Goal: Task Accomplishment & Management: Complete application form

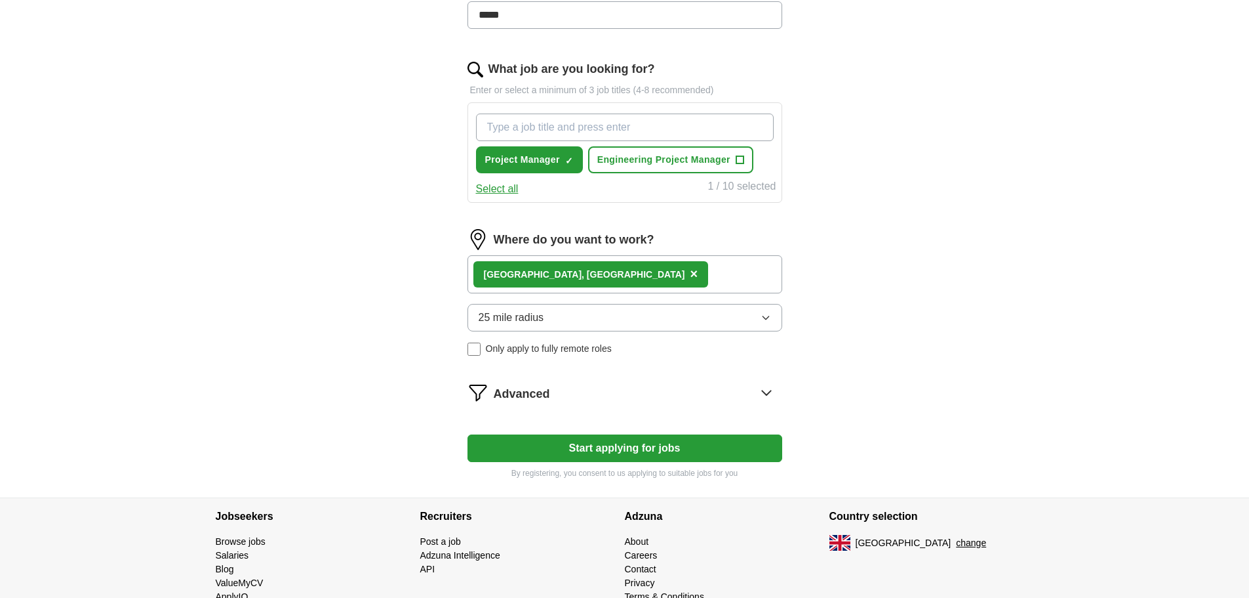
scroll to position [426, 0]
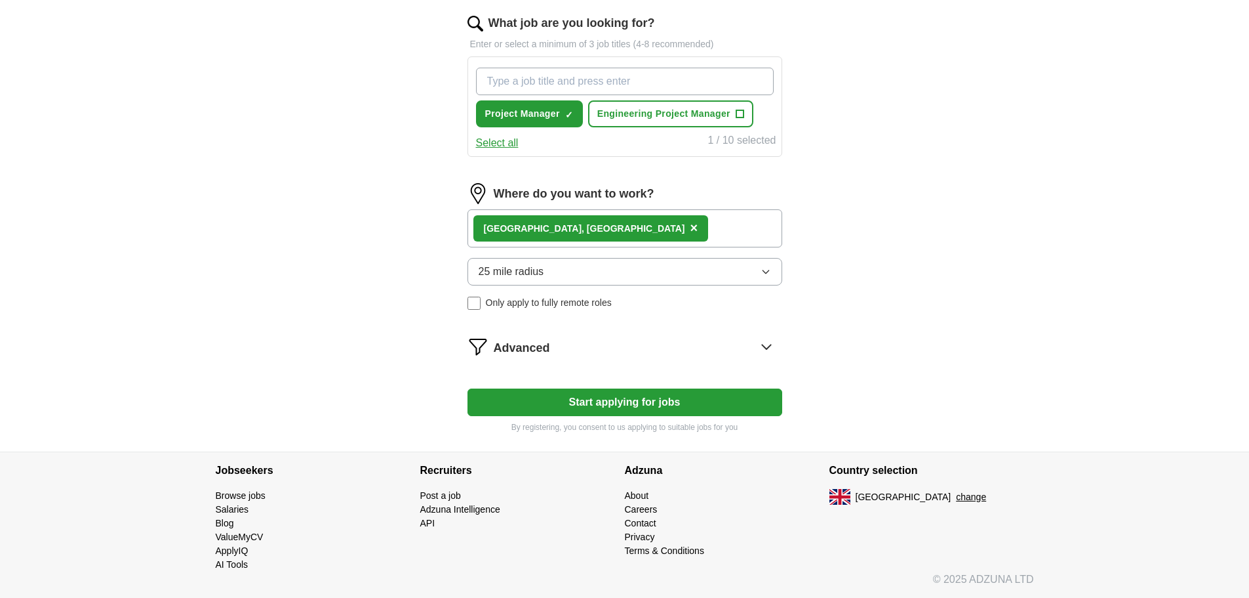
click at [636, 411] on button "Start applying for jobs" at bounding box center [625, 402] width 315 height 28
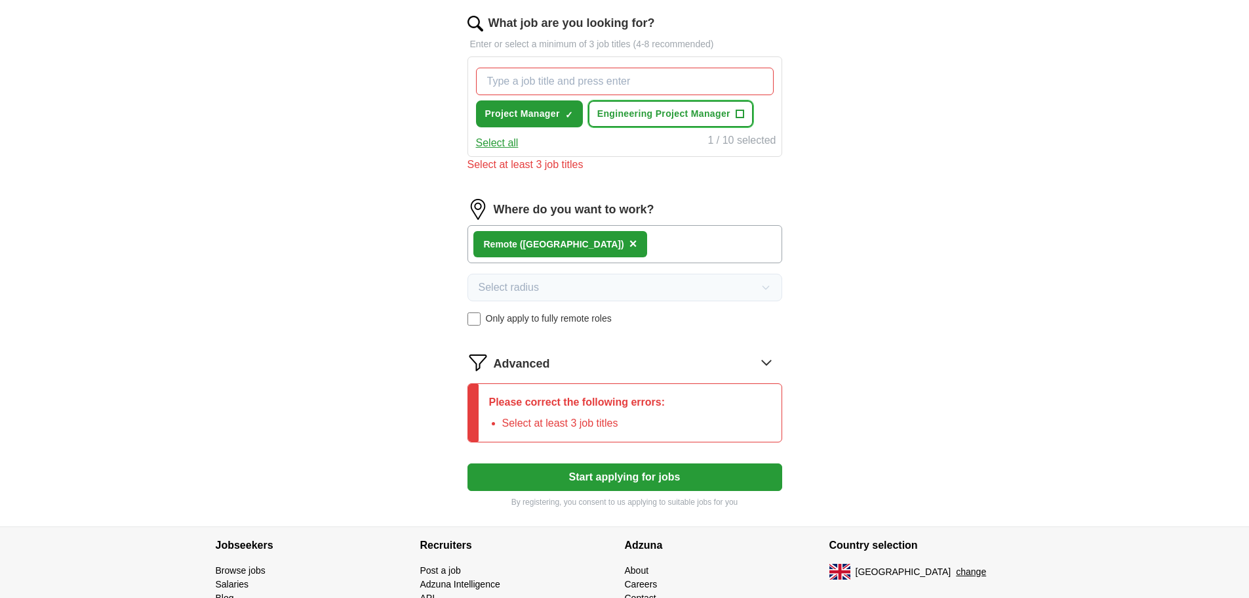
click at [729, 113] on span "Engineering Project Manager" at bounding box center [664, 114] width 133 height 14
click at [552, 244] on div "Remote ([GEOGRAPHIC_DATA]) ×" at bounding box center [561, 244] width 174 height 26
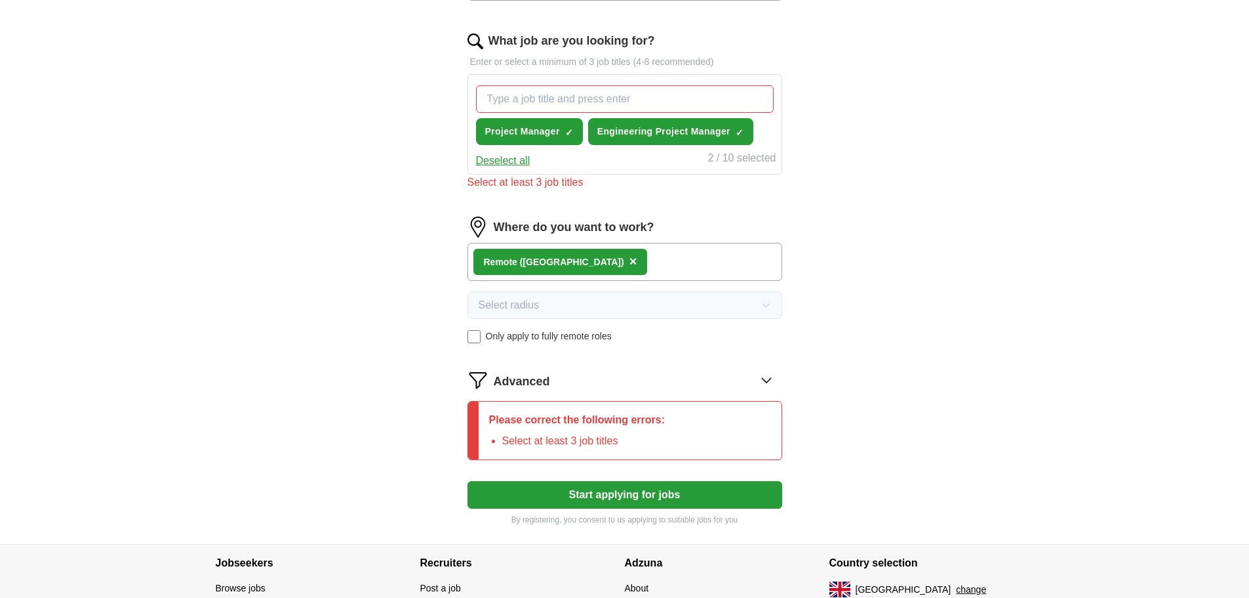
scroll to position [501, 0]
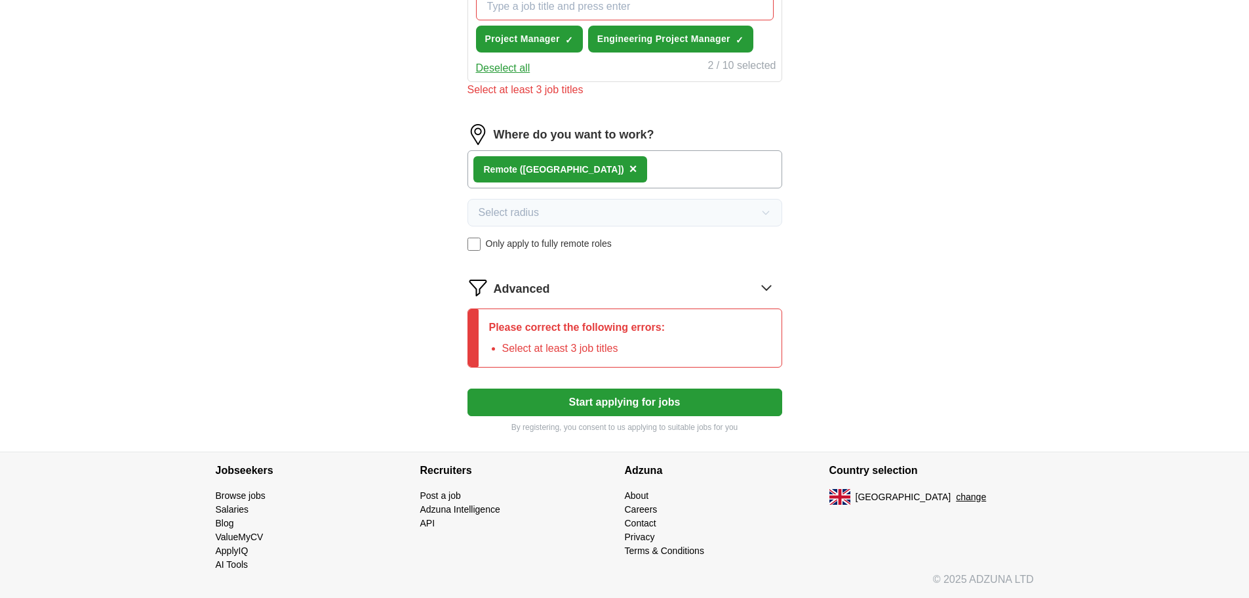
click at [614, 407] on button "Start applying for jobs" at bounding box center [625, 402] width 315 height 28
click at [609, 172] on div "Remote ([GEOGRAPHIC_DATA]) ×" at bounding box center [625, 169] width 315 height 38
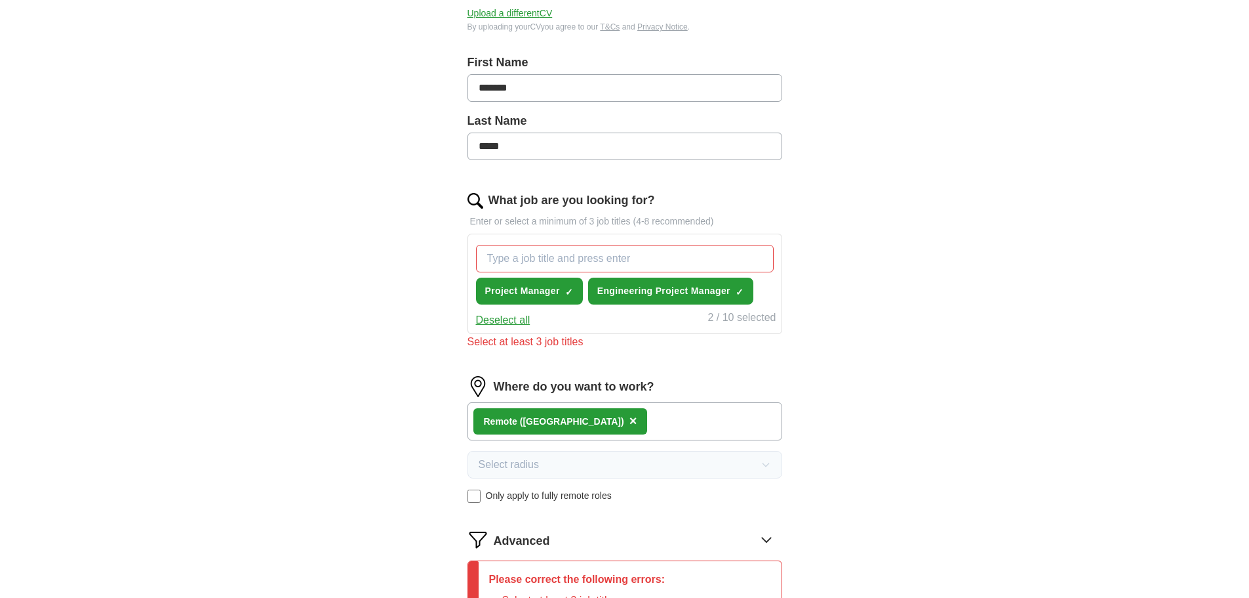
scroll to position [249, 0]
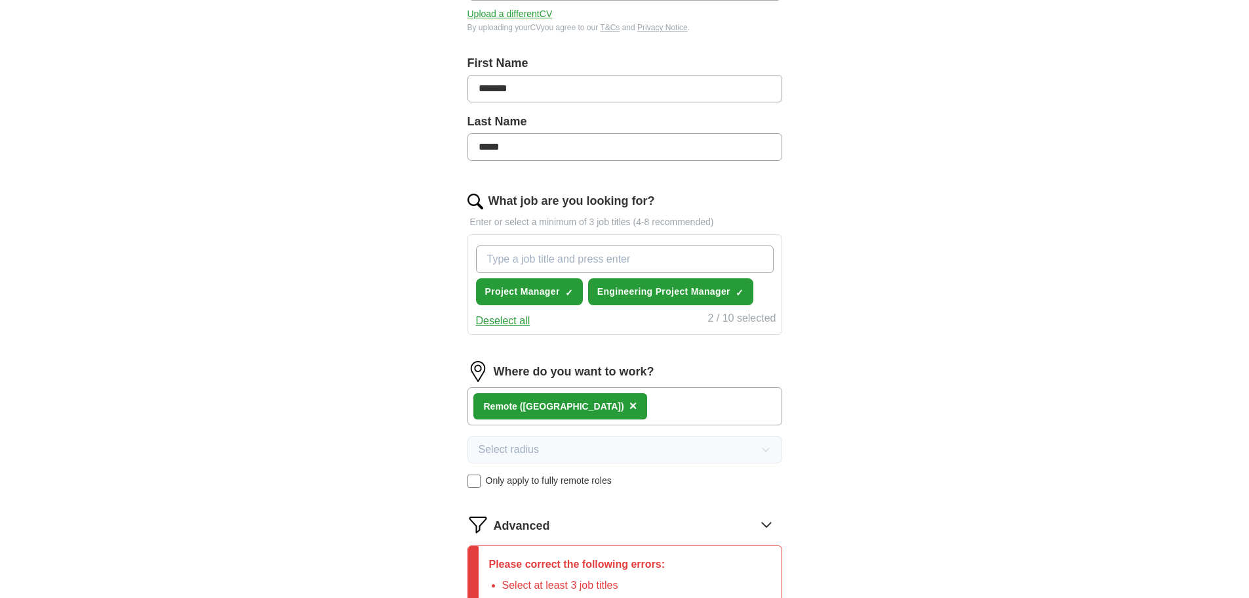
click at [624, 255] on input "What job are you looking for?" at bounding box center [625, 259] width 298 height 28
type input "project coordinator"
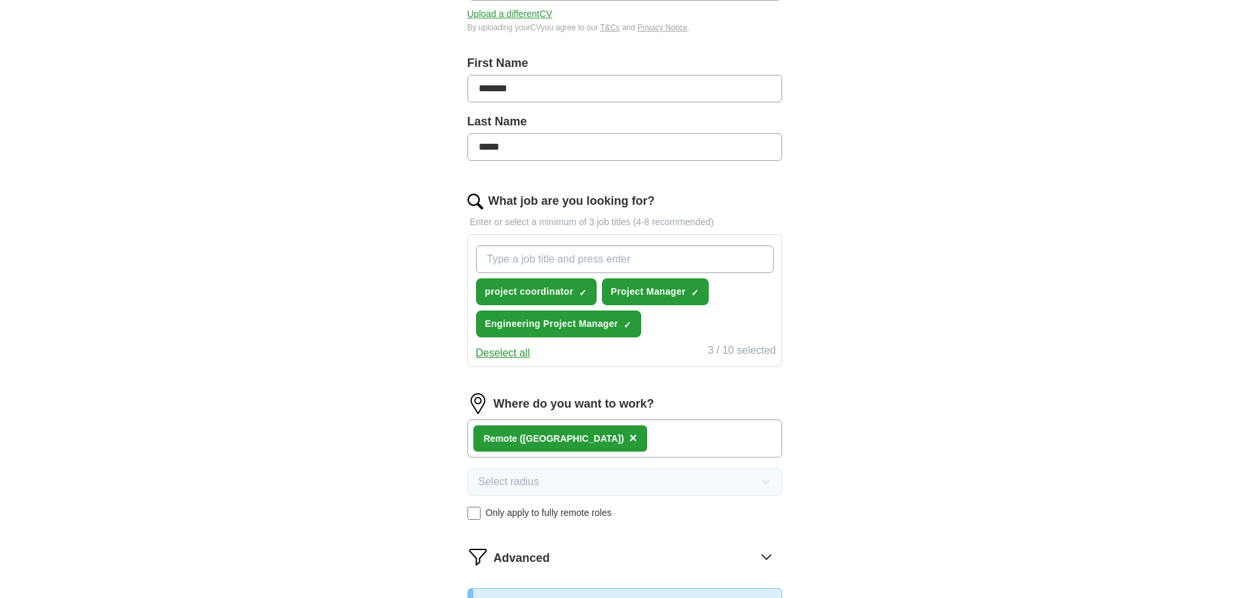
scroll to position [531, 0]
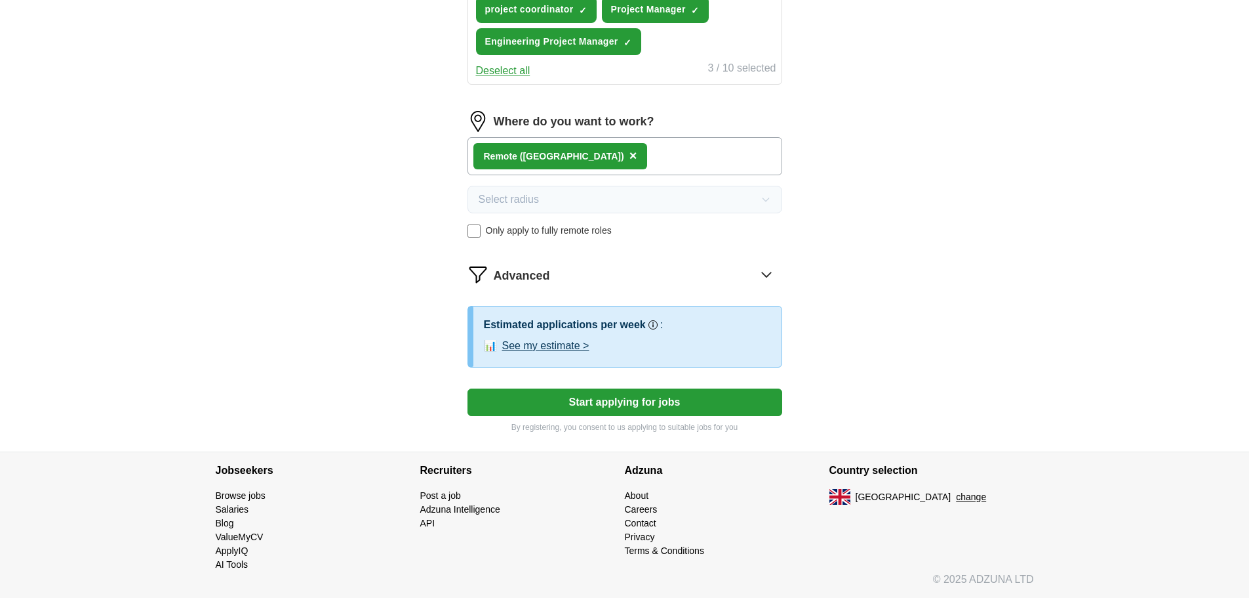
click at [688, 406] on button "Start applying for jobs" at bounding box center [625, 402] width 315 height 28
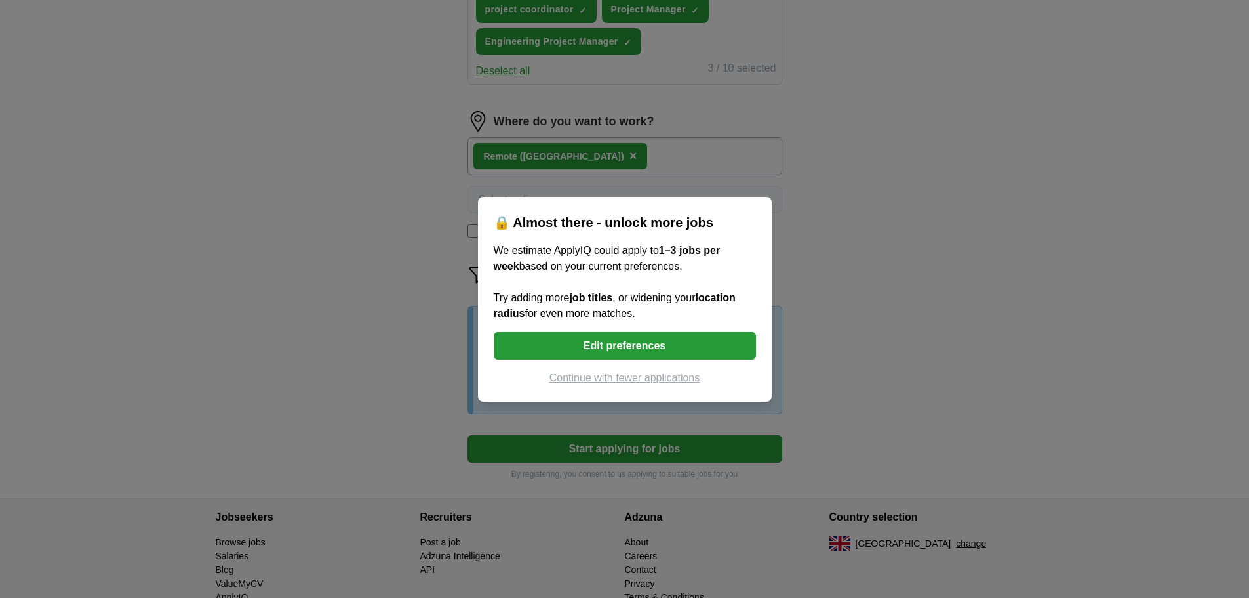
click at [855, 318] on div "🔒 Almost there - unlock more jobs We estimate ApplyIQ could apply to 1–3 jobs p…" at bounding box center [624, 299] width 1249 height 598
click at [663, 378] on button "Continue with fewer applications" at bounding box center [625, 378] width 262 height 16
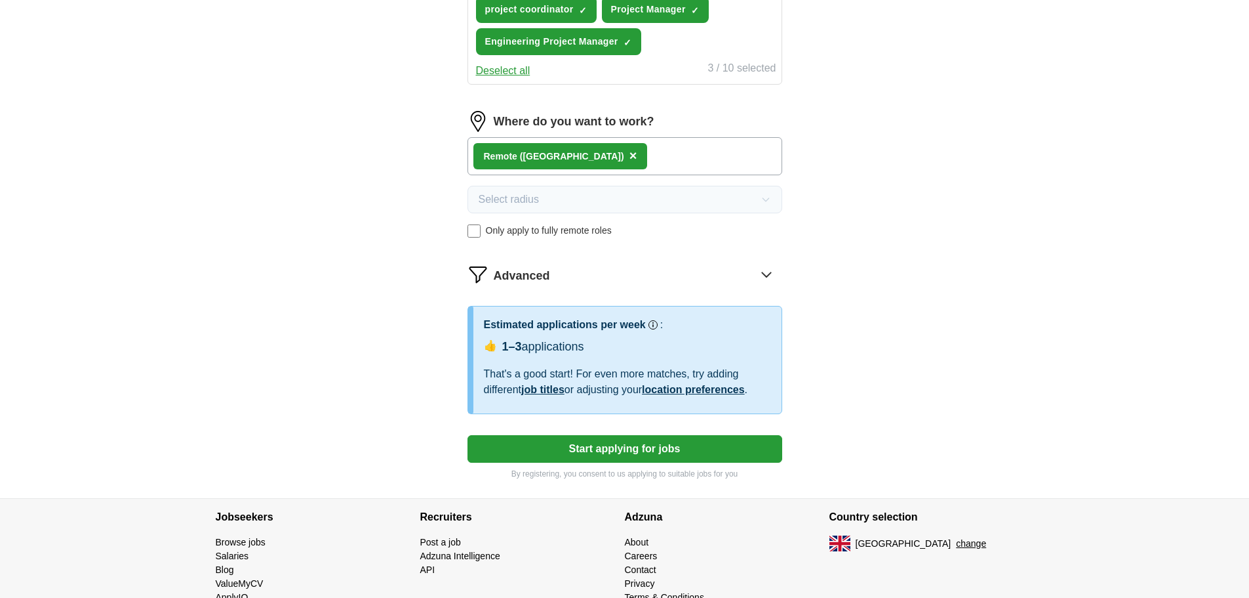
select select "**"
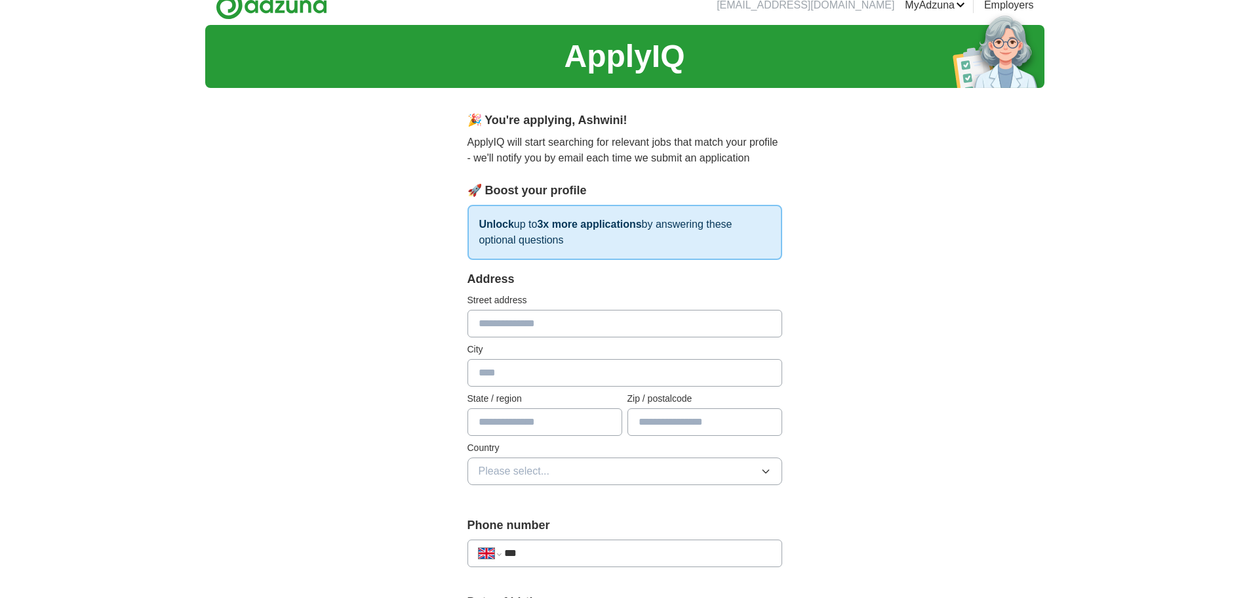
scroll to position [0, 0]
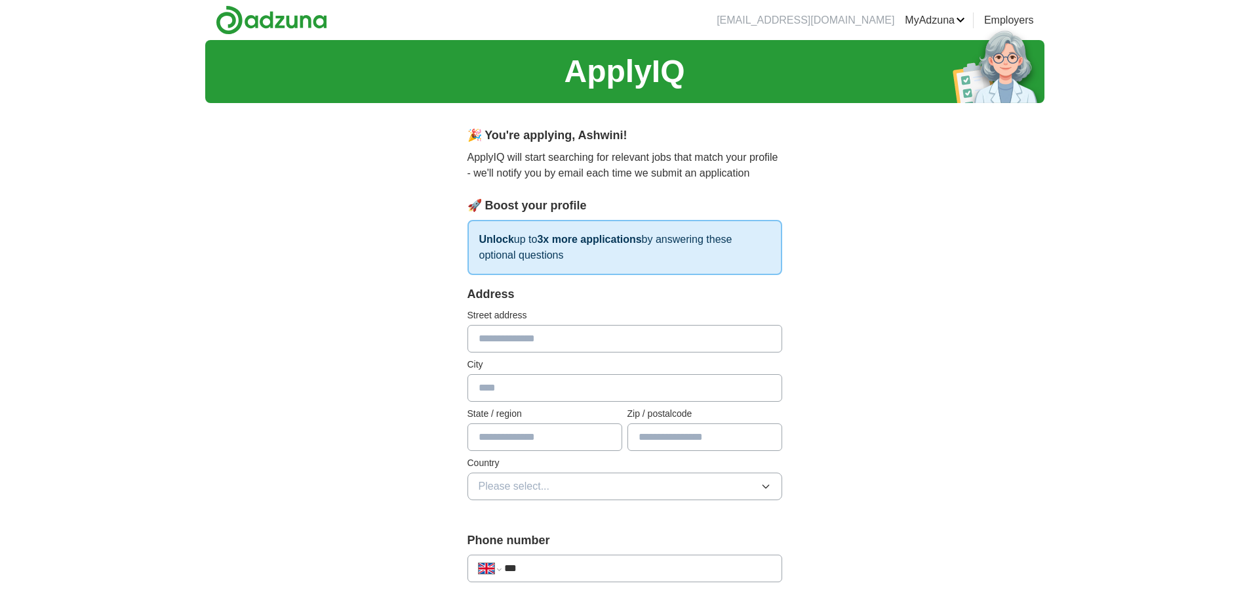
click at [609, 344] on input "text" at bounding box center [625, 339] width 315 height 28
type input "**********"
type input "******"
type input "*********"
type input "*******"
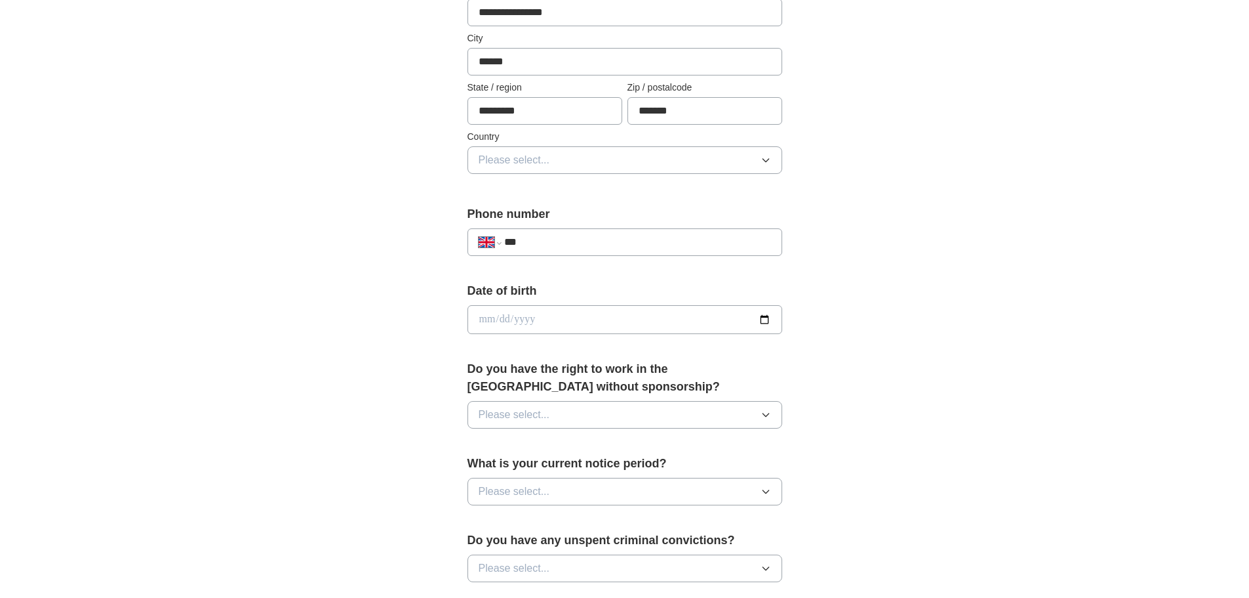
scroll to position [329, 0]
click at [603, 246] on input "***" at bounding box center [637, 240] width 266 height 16
type input "**********"
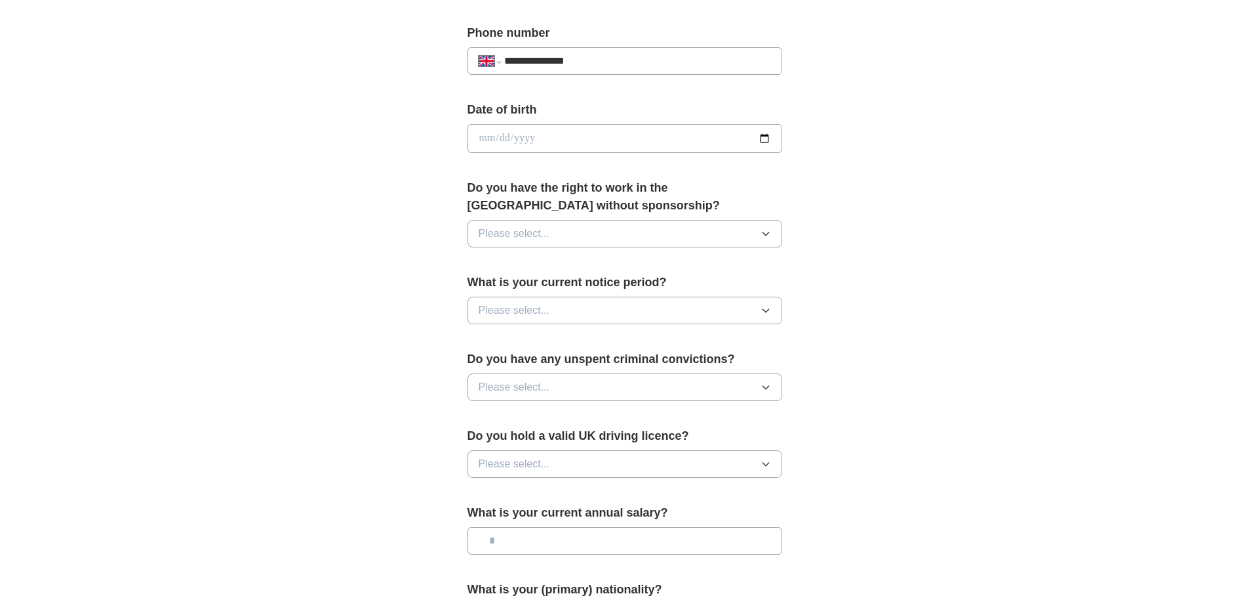
scroll to position [508, 0]
click at [664, 236] on button "Please select..." at bounding box center [625, 232] width 315 height 28
click at [637, 292] on div "No" at bounding box center [625, 289] width 293 height 16
click at [660, 309] on button "Please select..." at bounding box center [625, 309] width 315 height 28
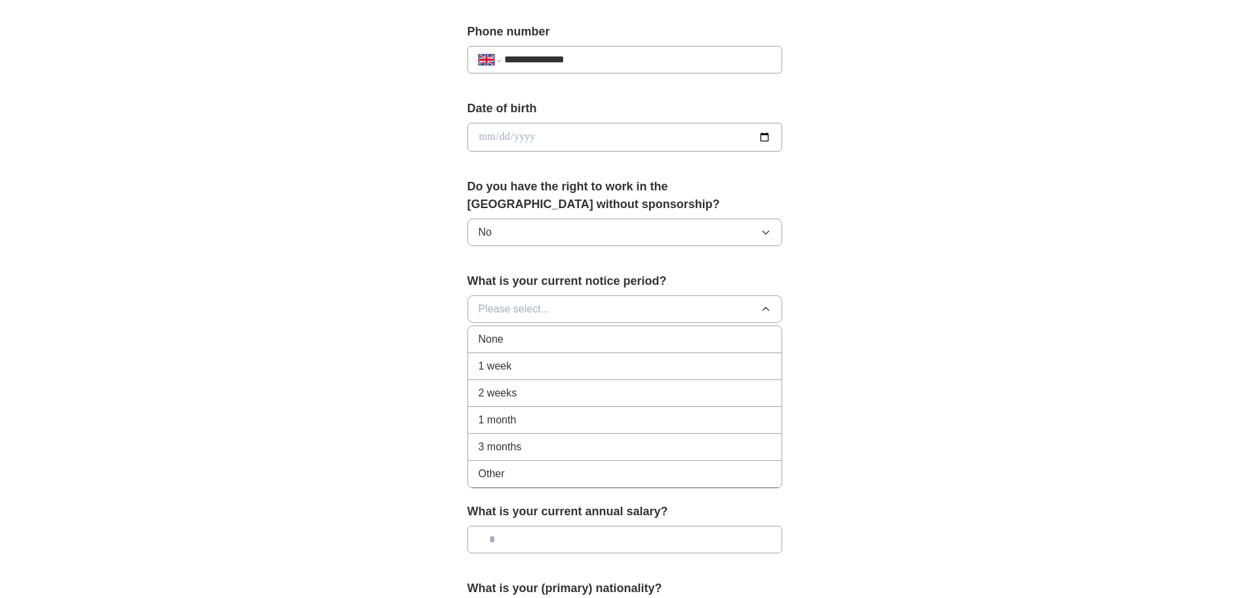
click at [582, 396] on div "2 weeks" at bounding box center [625, 393] width 293 height 16
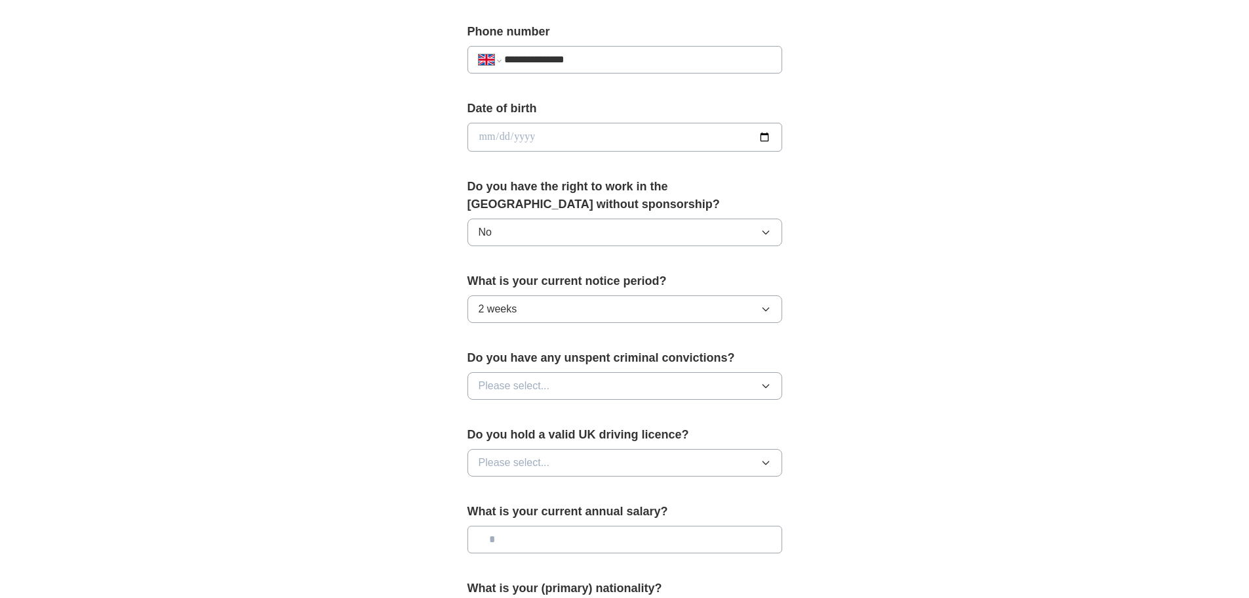
click at [657, 384] on button "Please select..." at bounding box center [625, 386] width 315 height 28
click at [569, 444] on div "No" at bounding box center [625, 443] width 293 height 16
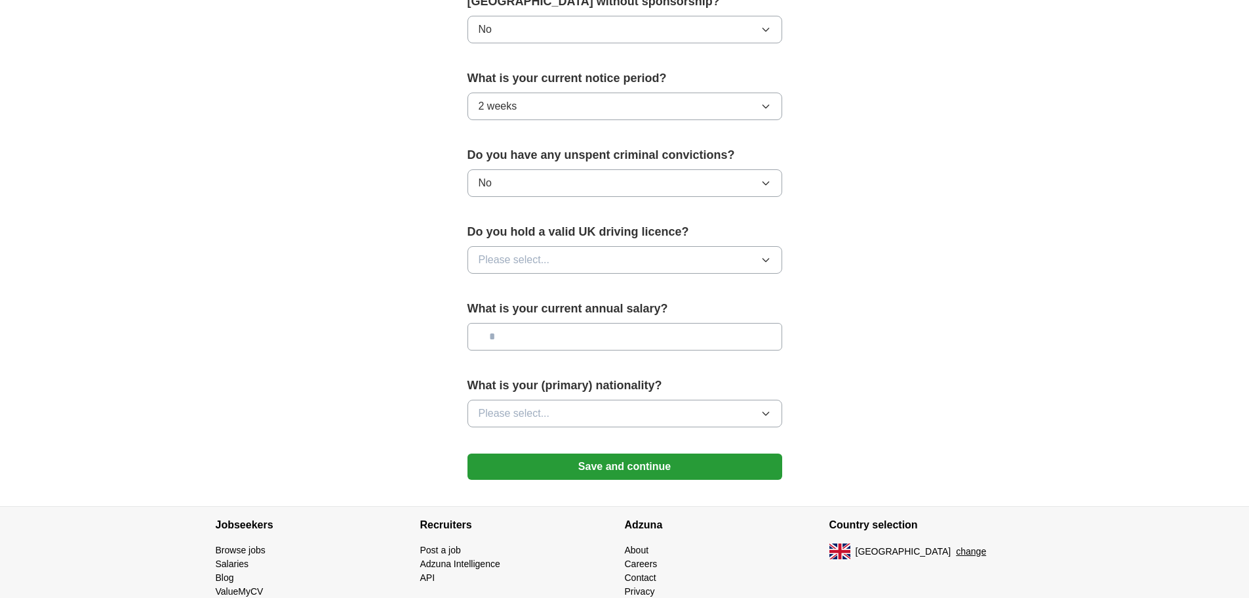
scroll to position [712, 0]
drag, startPoint x: 702, startPoint y: 268, endPoint x: 746, endPoint y: 262, distance: 44.3
click at [746, 262] on button "Please select..." at bounding box center [625, 259] width 315 height 28
click at [766, 261] on icon "button" at bounding box center [766, 259] width 6 height 3
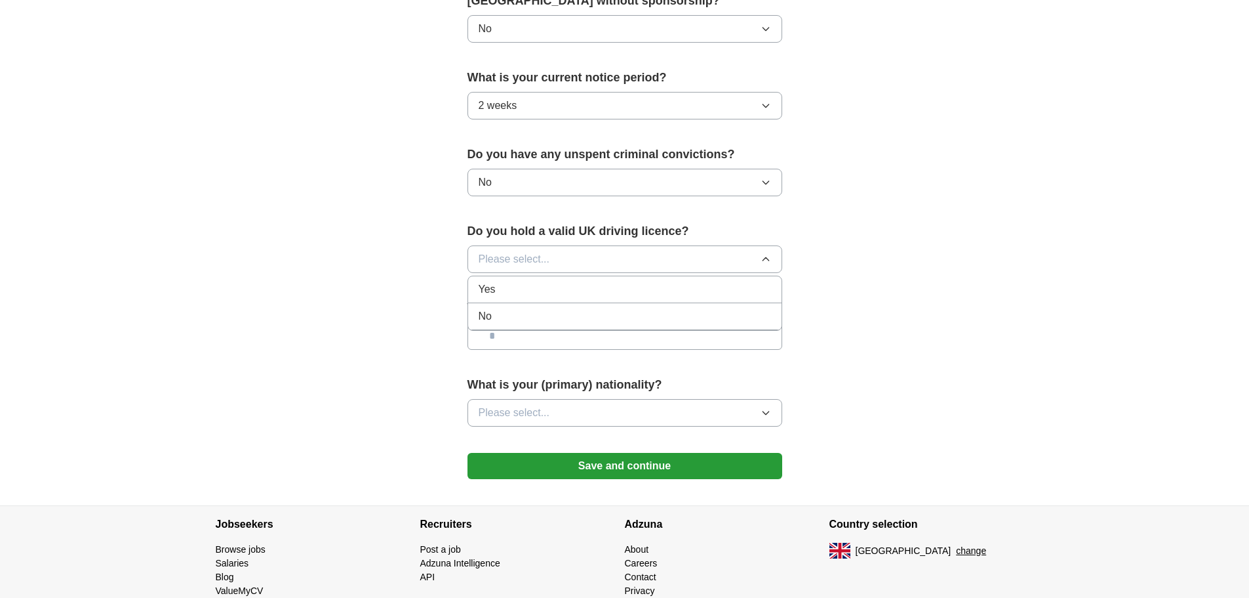
click at [667, 287] on div "Yes" at bounding box center [625, 289] width 293 height 16
click at [598, 327] on input "text" at bounding box center [625, 336] width 315 height 28
type input "*******"
click at [649, 413] on button "Please select..." at bounding box center [625, 413] width 315 height 28
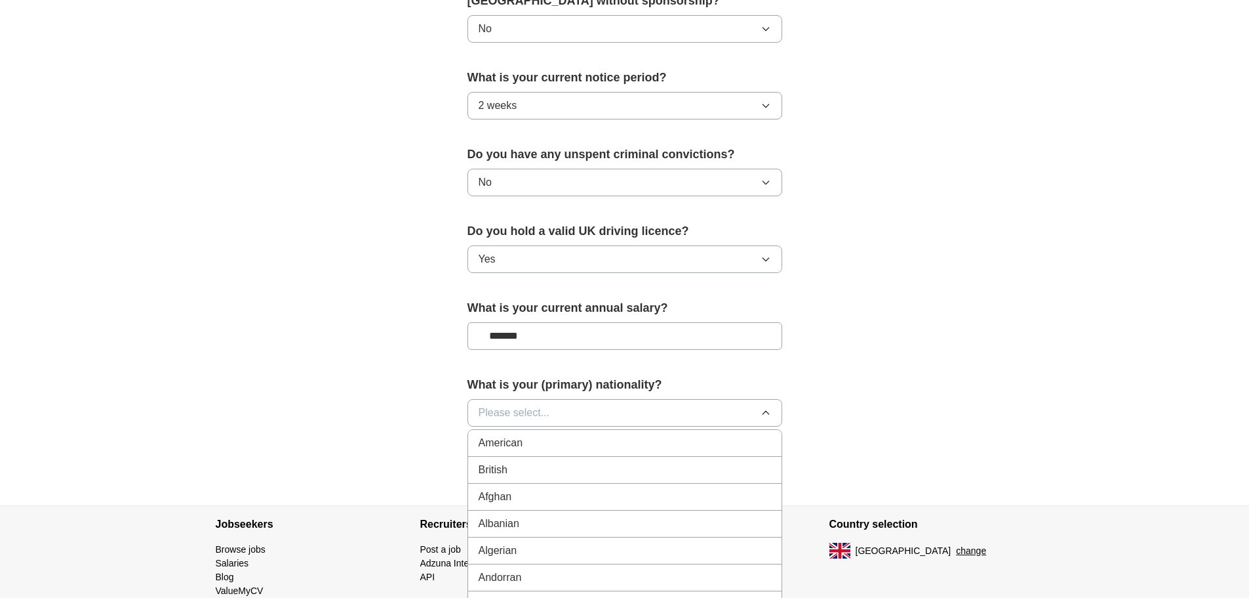
click at [649, 413] on button "Please select..." at bounding box center [625, 413] width 315 height 28
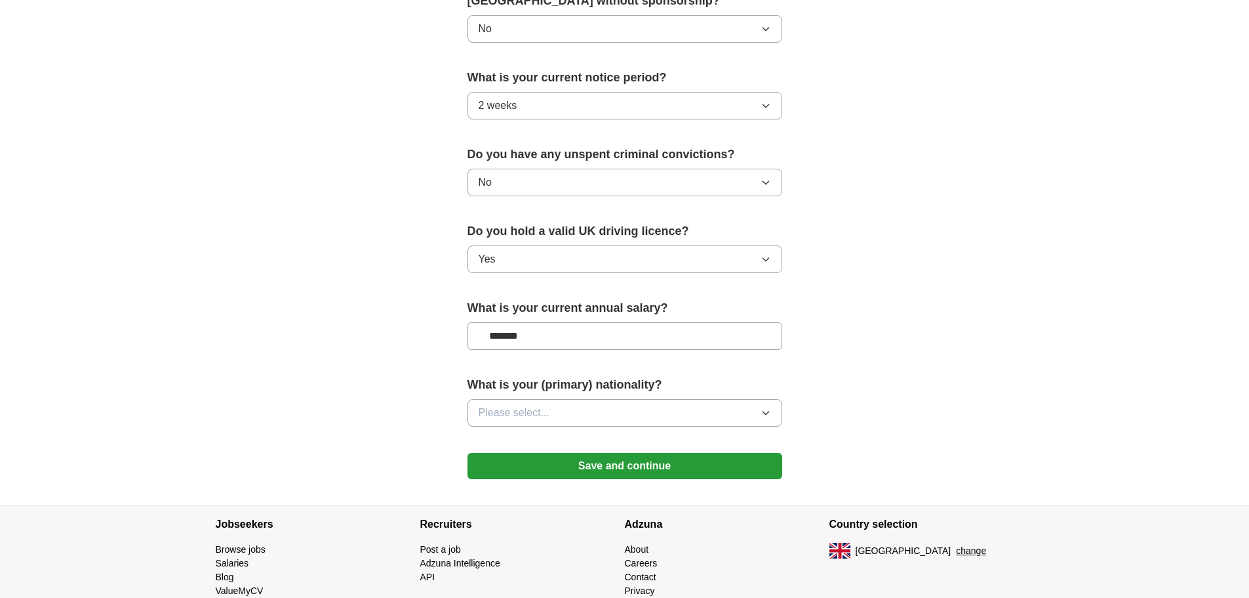
click at [649, 413] on button "Please select..." at bounding box center [625, 413] width 315 height 28
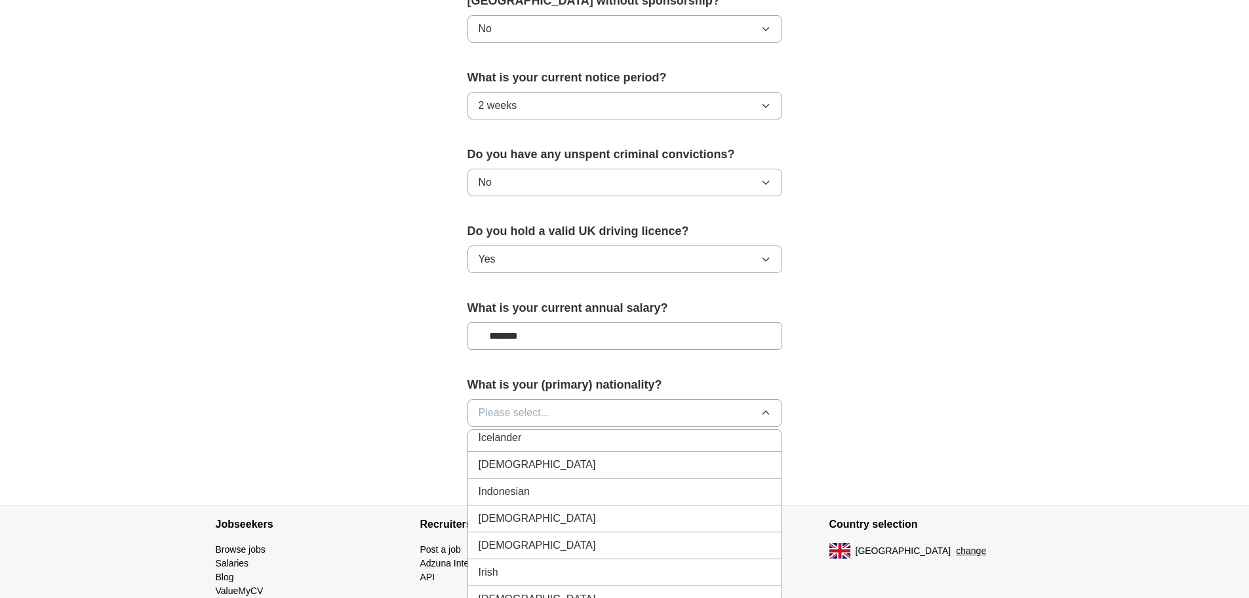
scroll to position [2130, 0]
click at [590, 461] on div "[DEMOGRAPHIC_DATA]" at bounding box center [625, 464] width 293 height 16
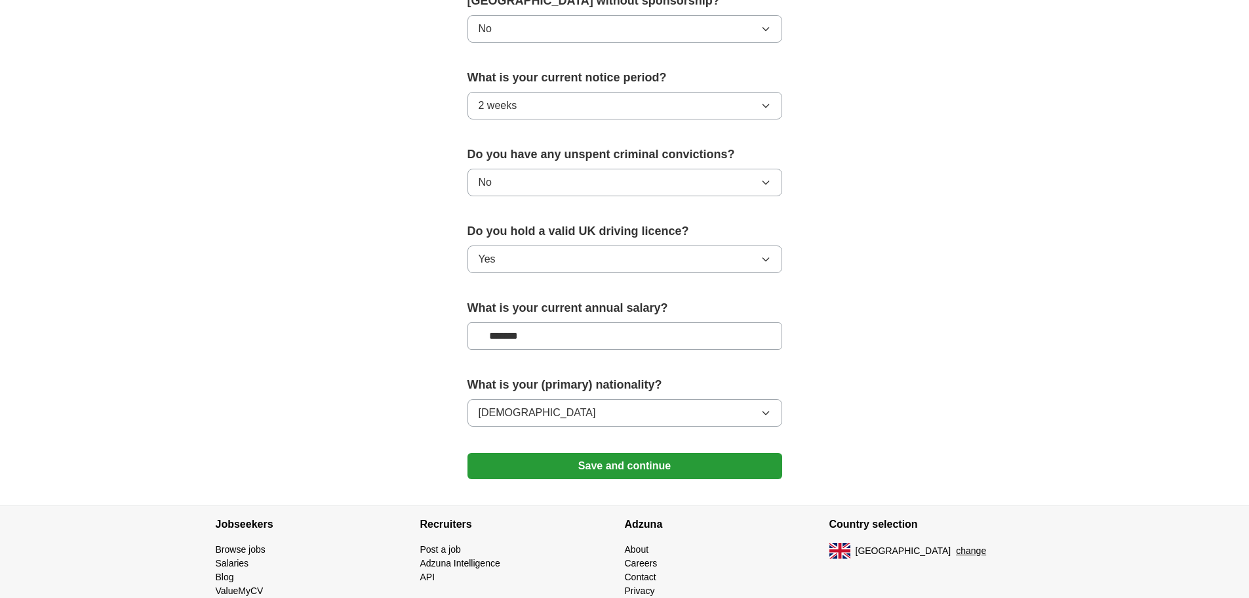
click at [664, 466] on button "Save and continue" at bounding box center [625, 466] width 315 height 26
